Goal: Information Seeking & Learning: Learn about a topic

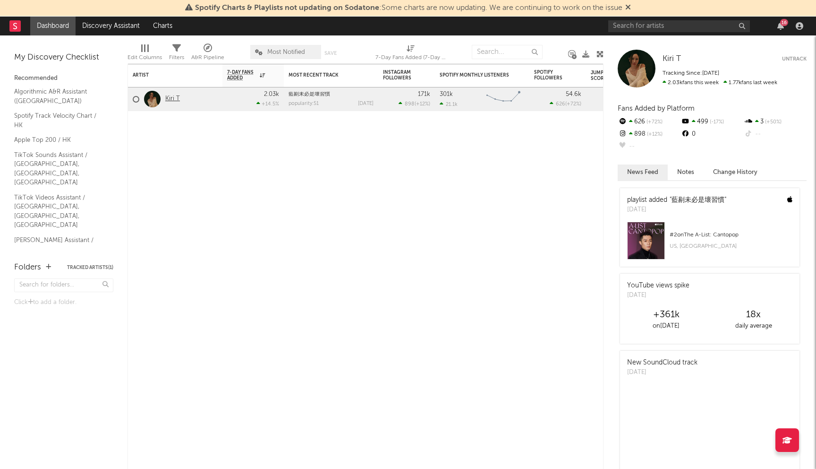
click at [173, 98] on link "Kiri T" at bounding box center [172, 99] width 15 height 8
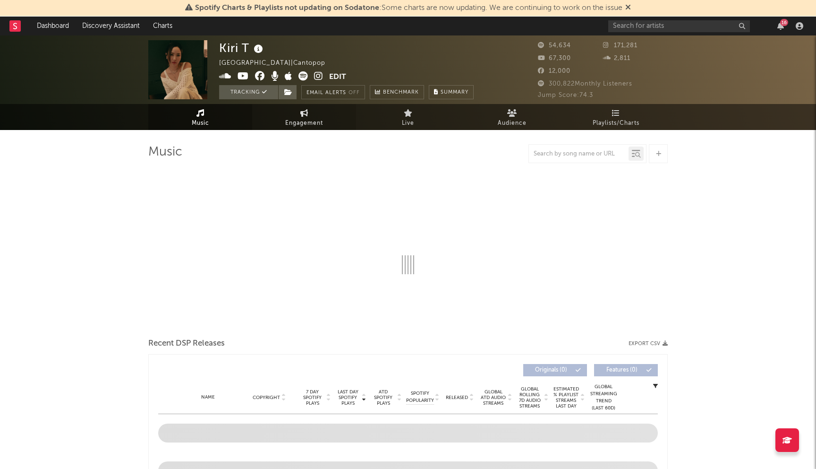
click at [289, 121] on span "Engagement" at bounding box center [304, 123] width 38 height 11
select select "1w"
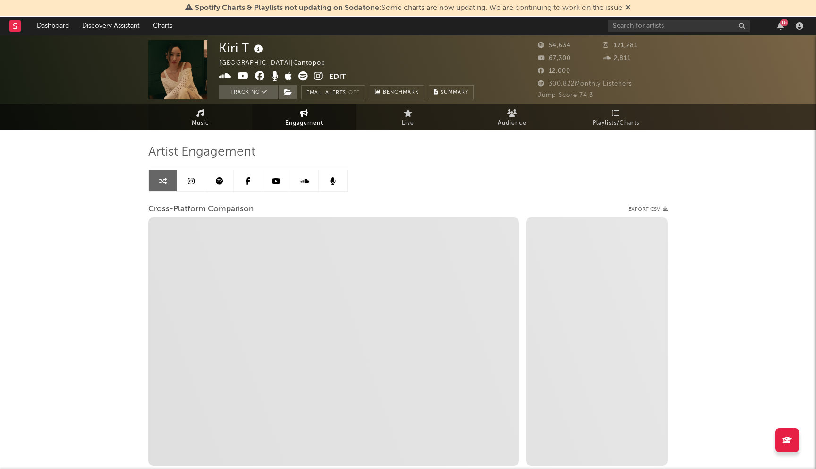
click at [231, 112] on link "Music" at bounding box center [200, 117] width 104 height 26
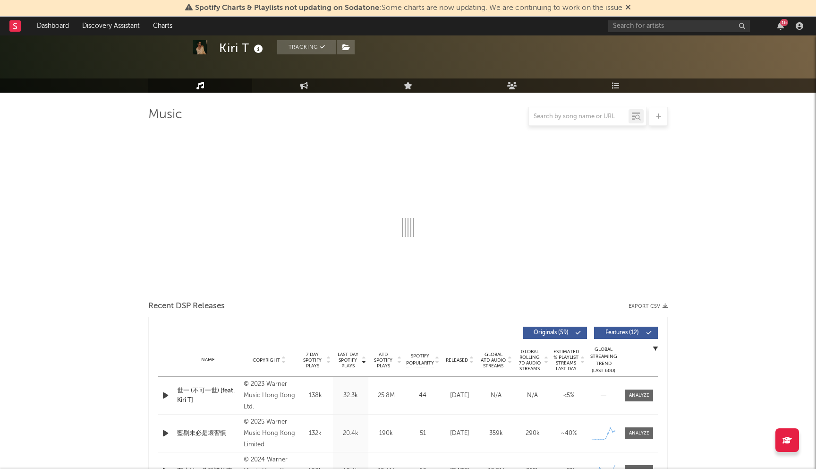
scroll to position [271, 0]
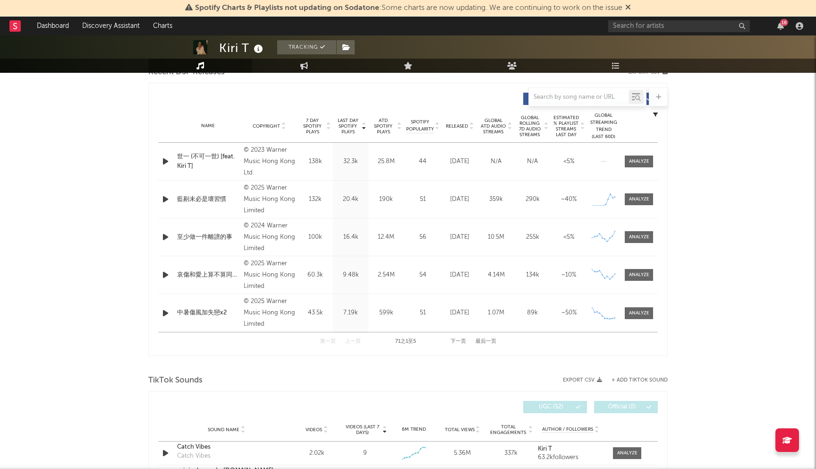
select select "6m"
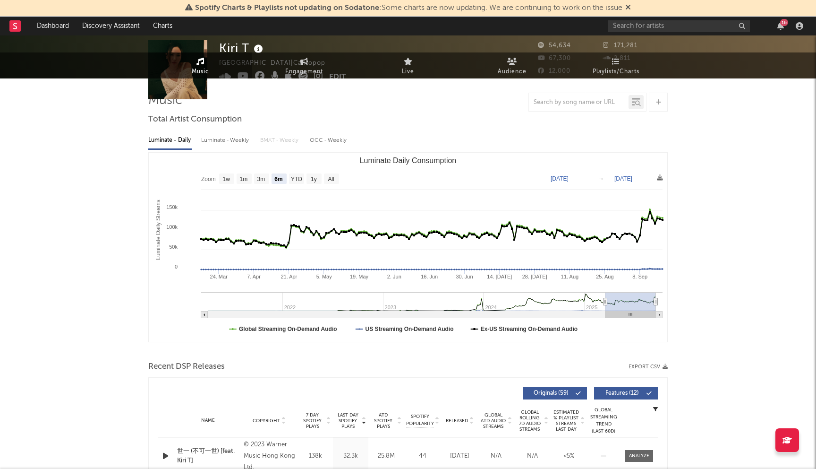
scroll to position [0, 0]
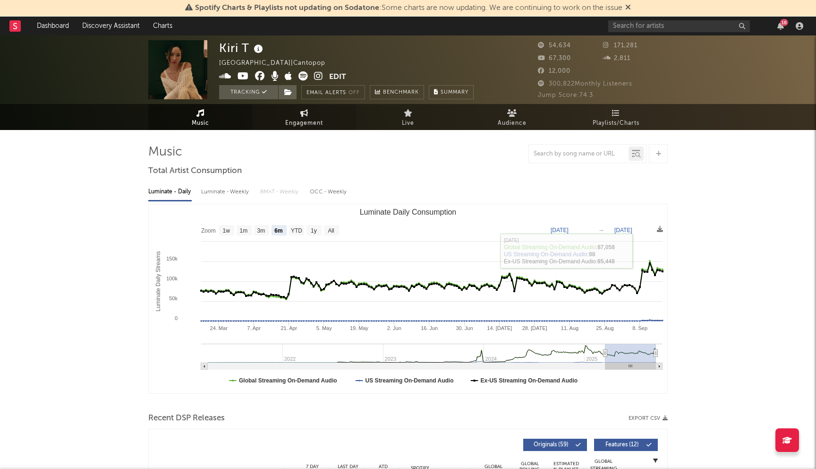
click at [300, 116] on icon at bounding box center [304, 113] width 8 height 8
select select "1m"
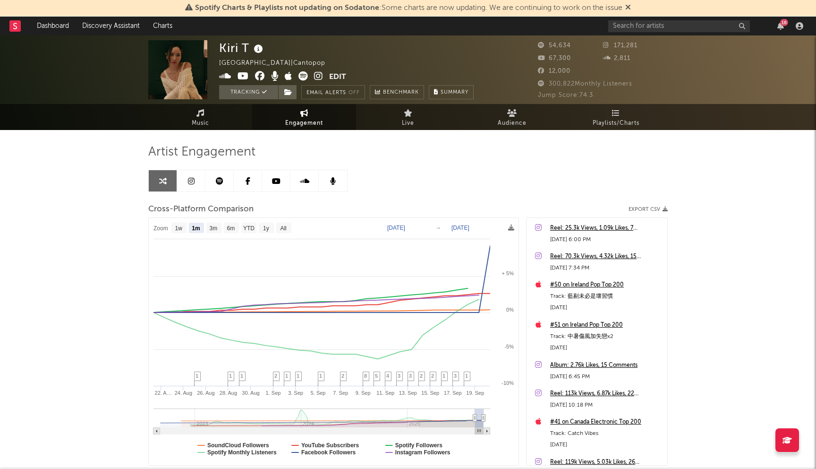
click at [194, 182] on icon at bounding box center [191, 181] width 7 height 8
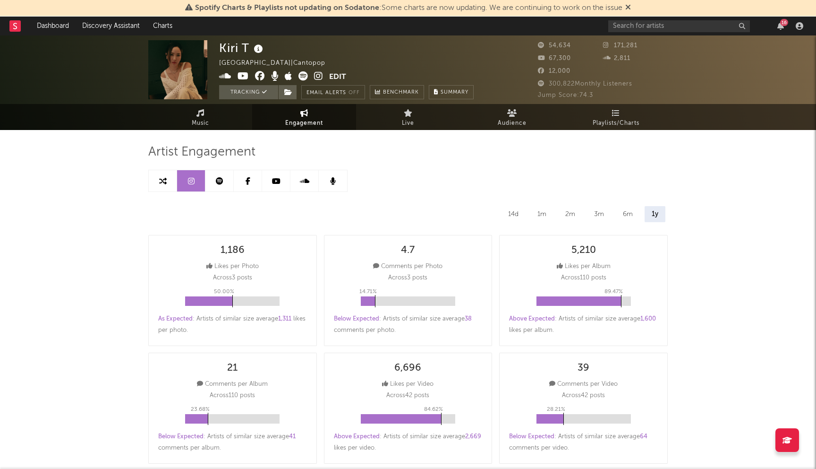
select select "6m"
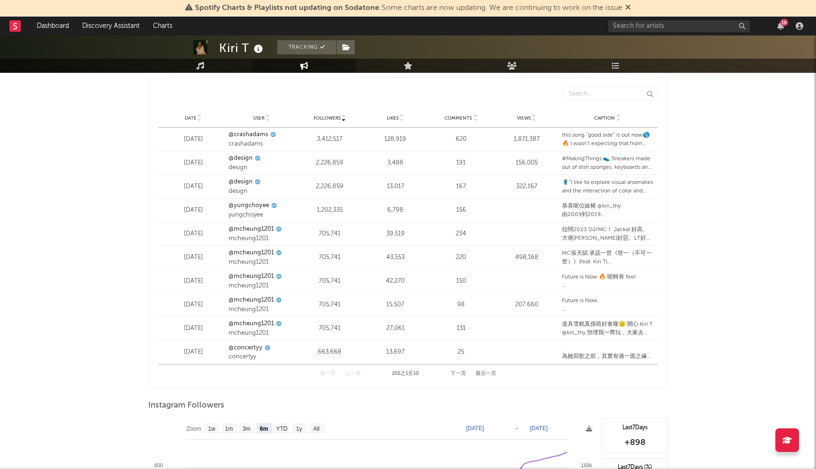
scroll to position [1205, 0]
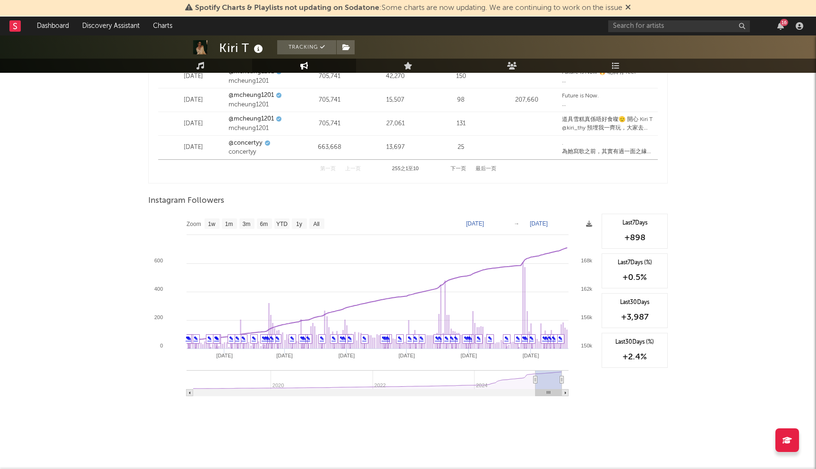
type input "[DATE]"
select select "3m"
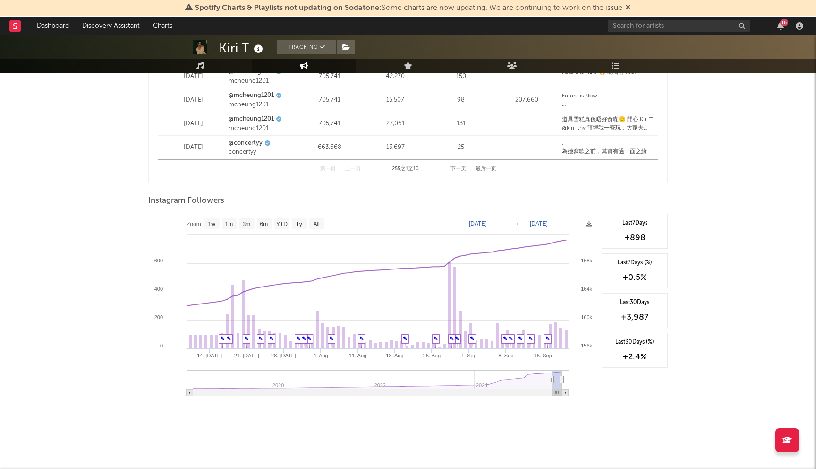
type input "[DATE]"
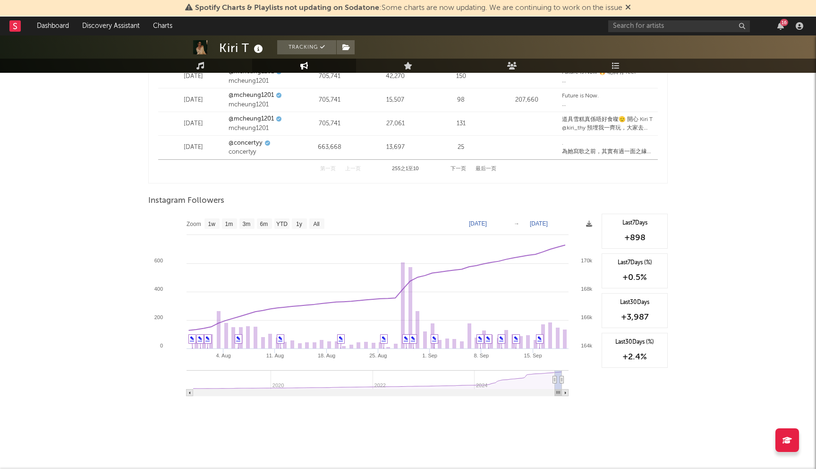
drag, startPoint x: 536, startPoint y: 380, endPoint x: 555, endPoint y: 382, distance: 19.5
click at [555, 382] on icon at bounding box center [555, 379] width 4 height 7
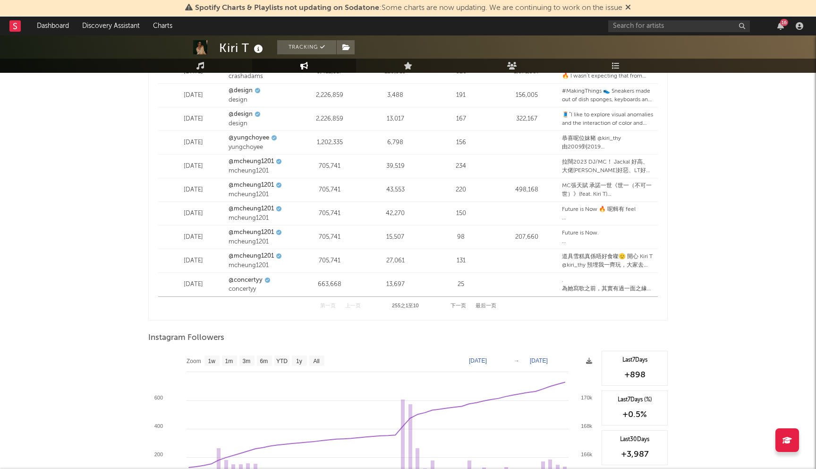
scroll to position [1342, 0]
